Goal: Task Accomplishment & Management: Manage account settings

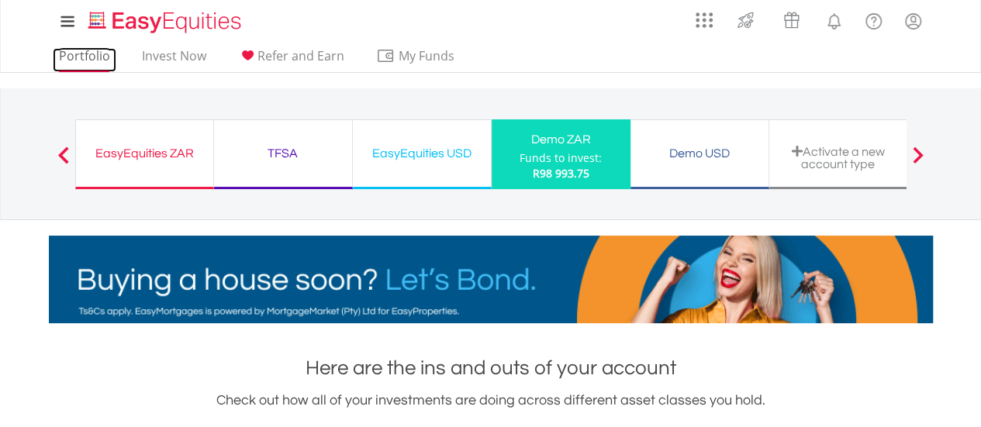
click at [74, 64] on link "Portfolio" at bounding box center [85, 60] width 64 height 24
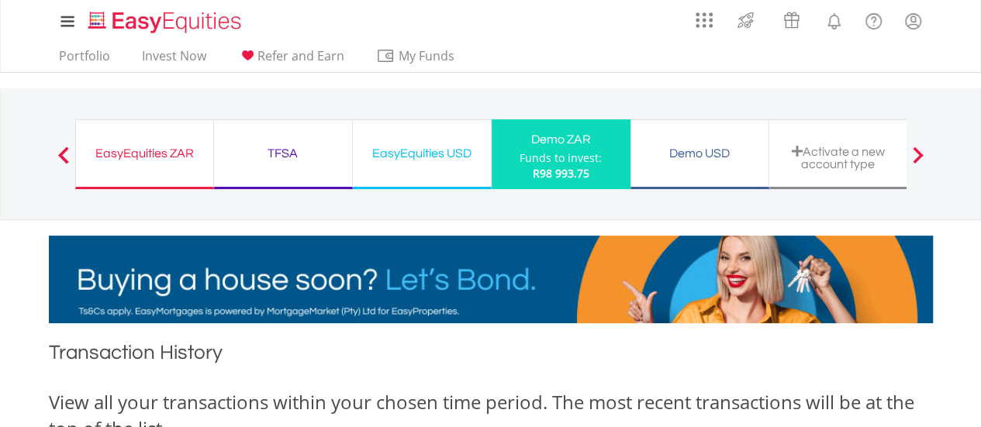
click at [103, 165] on div "EasyEquities ZAR Funds to invest: R98 993.75" at bounding box center [144, 154] width 139 height 70
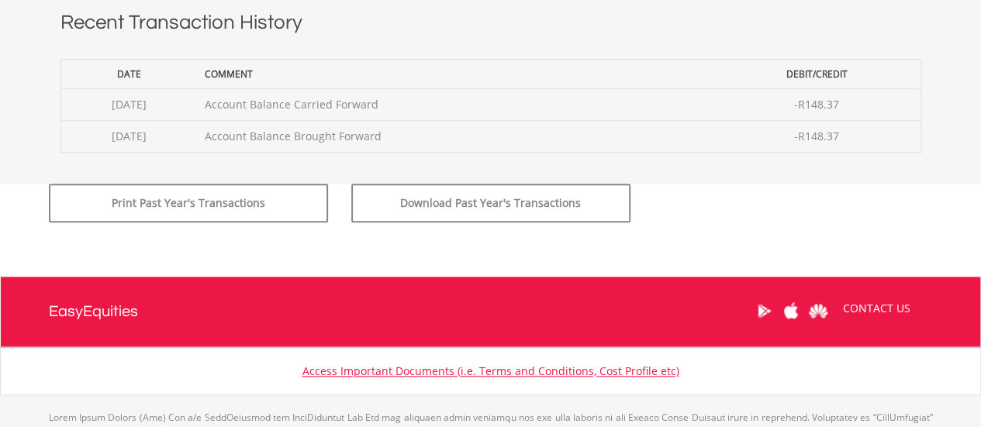
scroll to position [687, 0]
